Goal: Transaction & Acquisition: Purchase product/service

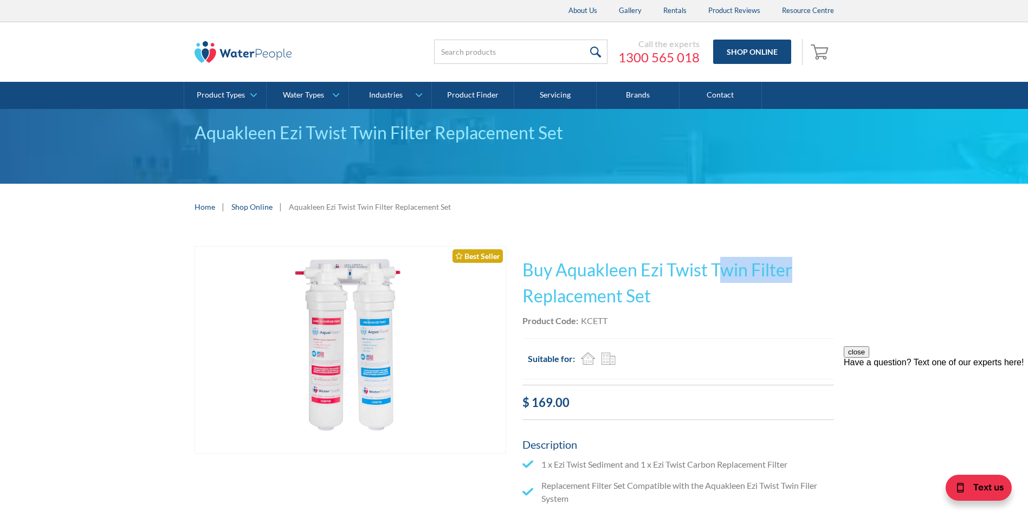
drag, startPoint x: 717, startPoint y: 272, endPoint x: 807, endPoint y: 275, distance: 90.0
click at [807, 275] on h1 "Buy Aquakleen Ezi Twist Twin Filter Replacement Set" at bounding box center [677, 283] width 311 height 52
drag, startPoint x: 807, startPoint y: 275, endPoint x: 821, endPoint y: 329, distance: 56.0
click at [821, 329] on div "This tap design is included in our standard range tap options when you purchase…" at bounding box center [677, 523] width 311 height 554
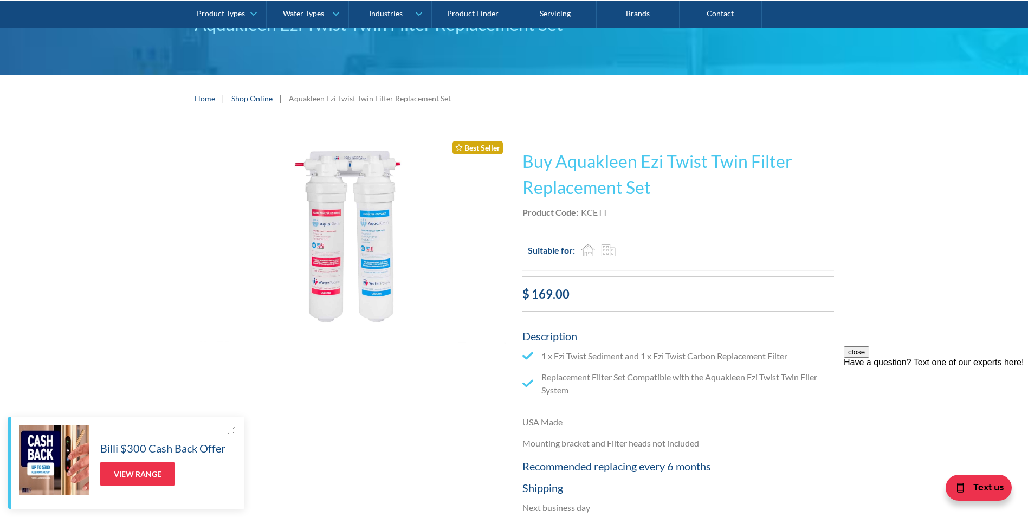
click at [233, 426] on div at bounding box center [230, 430] width 11 height 11
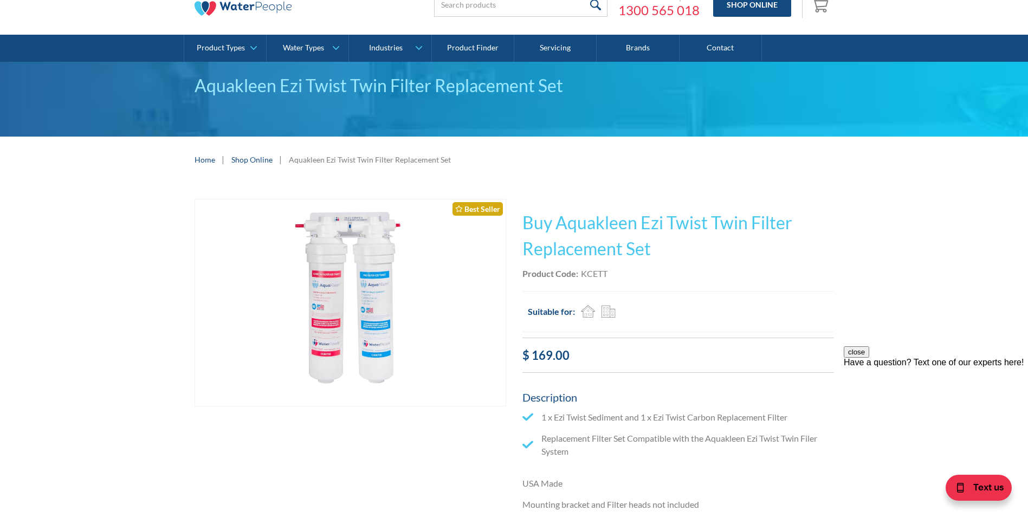
scroll to position [0, 0]
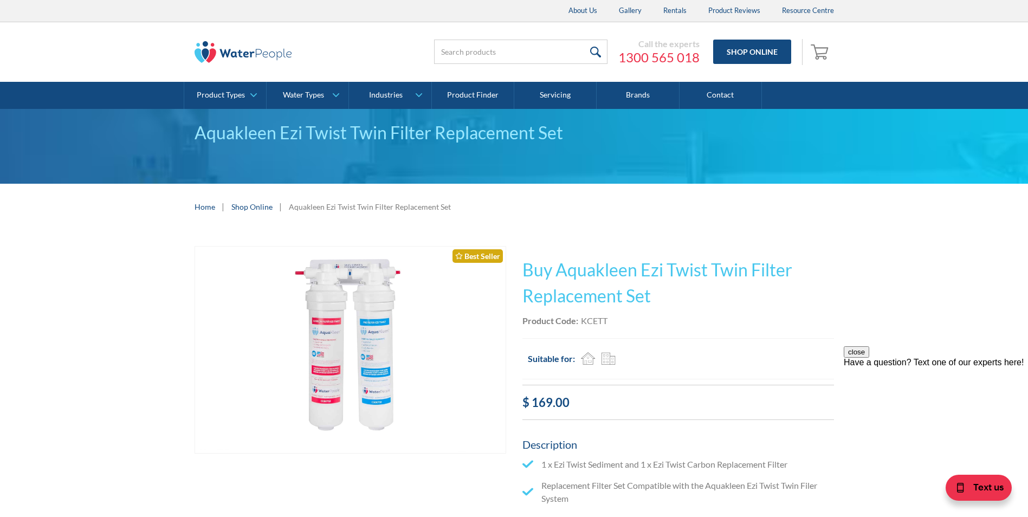
click at [669, 470] on li "1 x Ezi Twist Sediment and 1 x Ezi Twist Carbon Replacement Filter" at bounding box center [677, 464] width 311 height 13
drag, startPoint x: 669, startPoint y: 470, endPoint x: 672, endPoint y: 475, distance: 5.6
click at [672, 475] on ul "1 x Ezi Twist Sediment and 1 x Ezi Twist Carbon Replacement Filter Replacement …" at bounding box center [677, 485] width 311 height 55
